Goal: Information Seeking & Learning: Learn about a topic

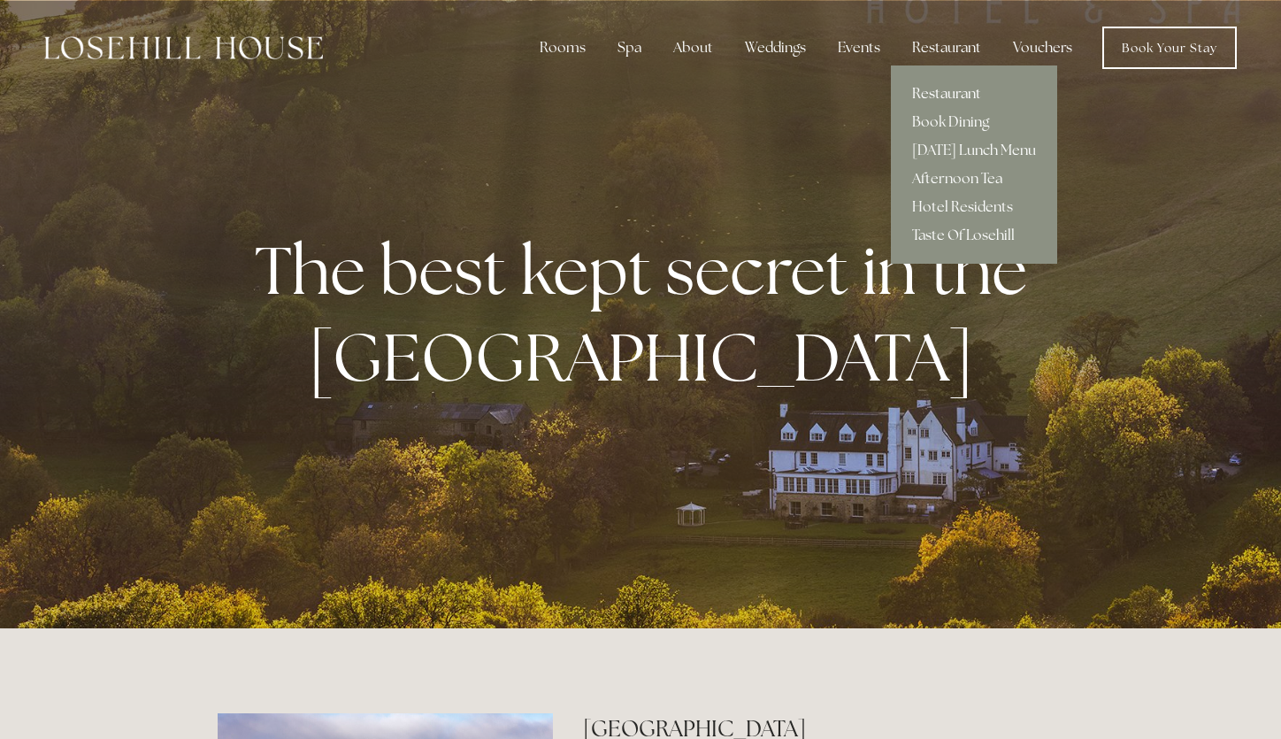
click at [949, 90] on link "Restaurant" at bounding box center [974, 94] width 166 height 28
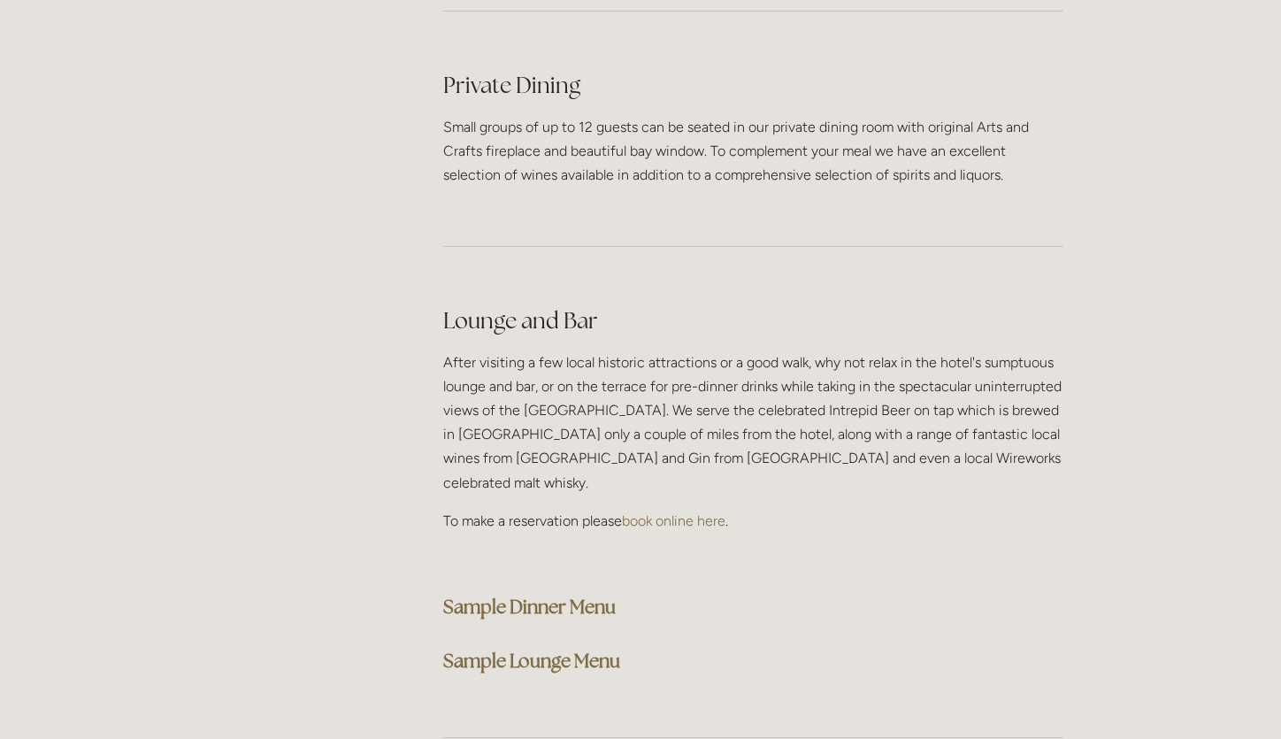
scroll to position [4223, 0]
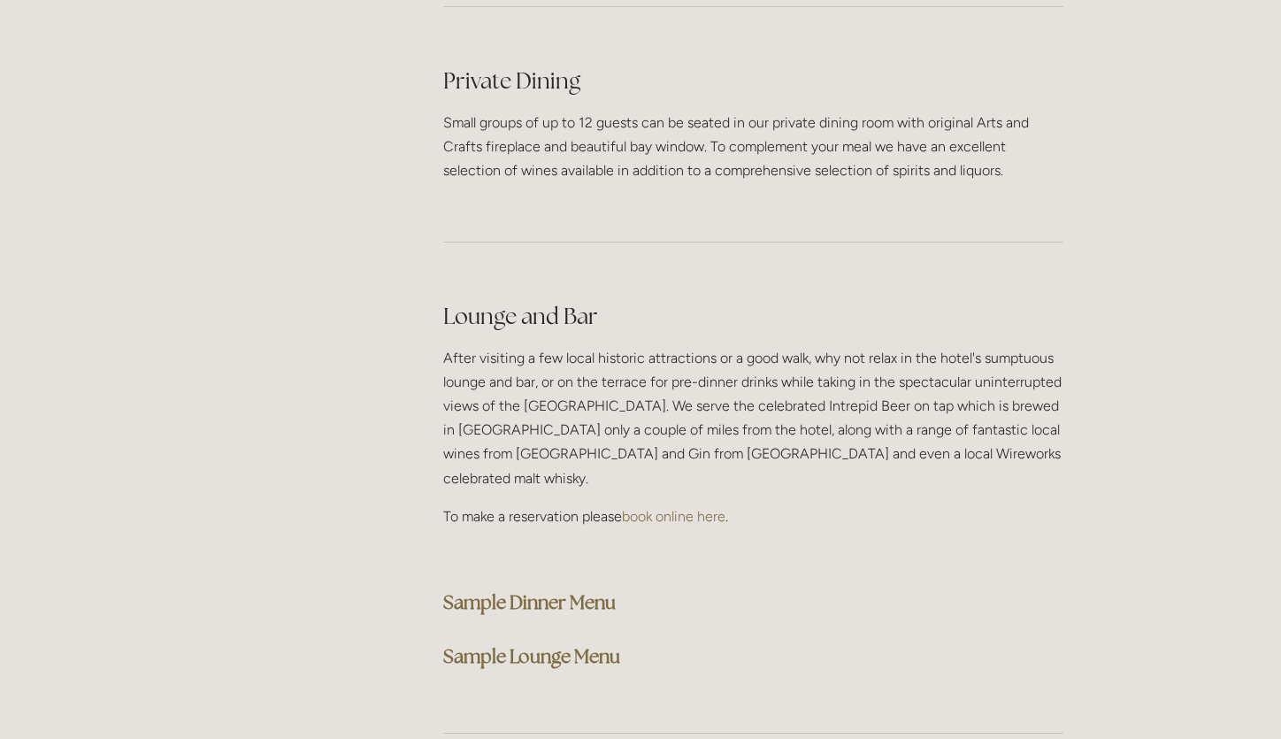
click at [561, 644] on strong "Sample Lounge Menu" at bounding box center [531, 656] width 177 height 24
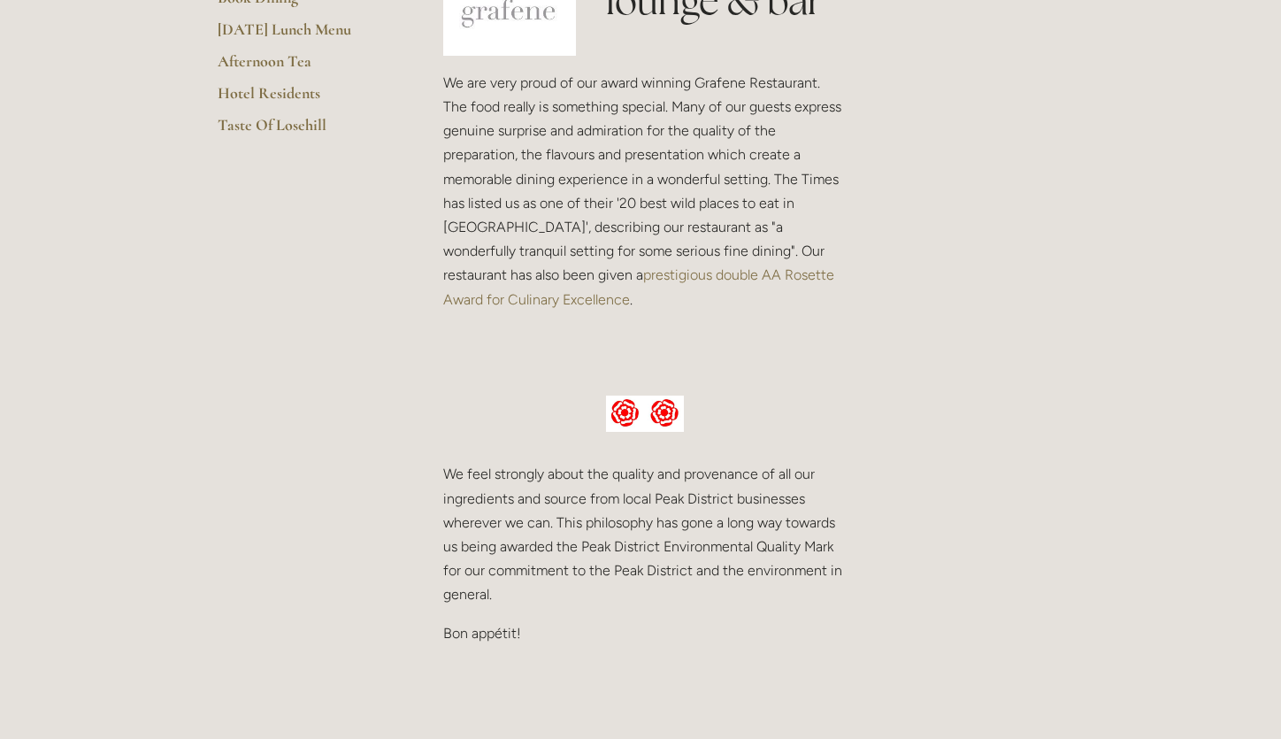
scroll to position [0, 0]
